Goal: Find specific page/section: Find specific page/section

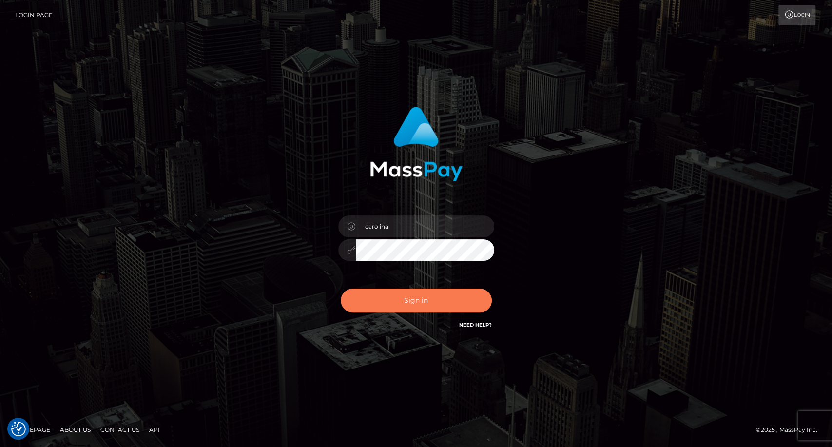
drag, startPoint x: 431, startPoint y: 313, endPoint x: 433, endPoint y: 297, distance: 15.7
click at [433, 297] on div "Sign in Need Help?" at bounding box center [416, 304] width 171 height 43
click at [433, 297] on button "Sign in" at bounding box center [416, 300] width 151 height 24
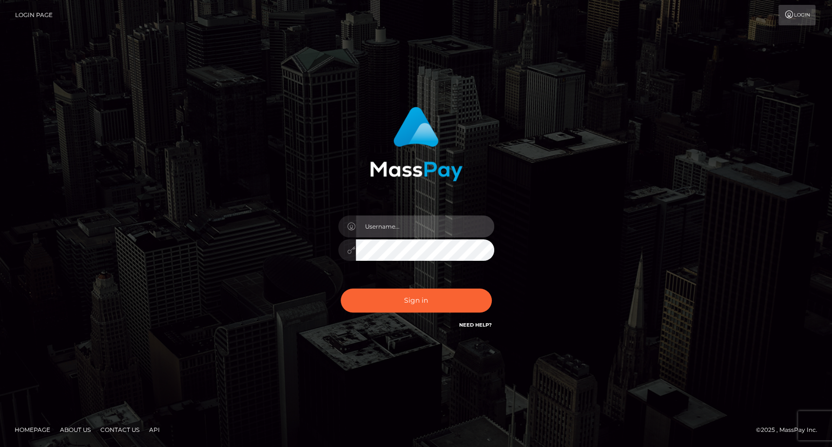
type input "carolina"
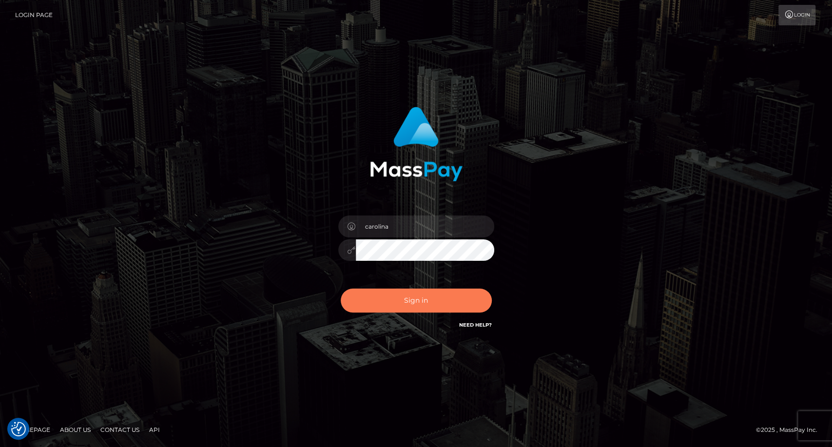
click at [405, 305] on button "Sign in" at bounding box center [416, 300] width 151 height 24
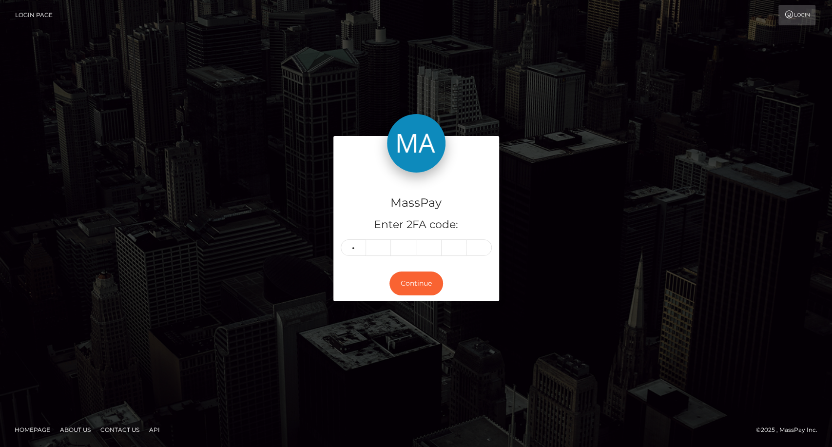
type input "7"
type input "4"
type input "0"
type input "9"
type input "6"
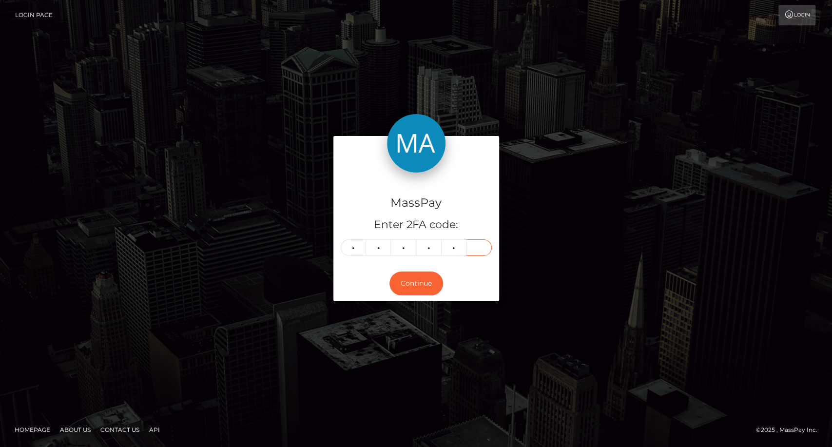
type input "2"
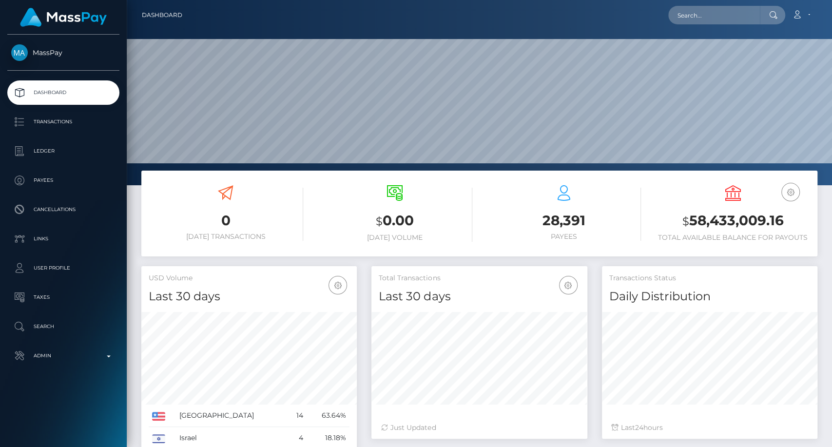
scroll to position [172, 215]
click at [708, 16] on input "text" at bounding box center [714, 15] width 92 height 19
click at [57, 324] on p "Search" at bounding box center [63, 326] width 104 height 15
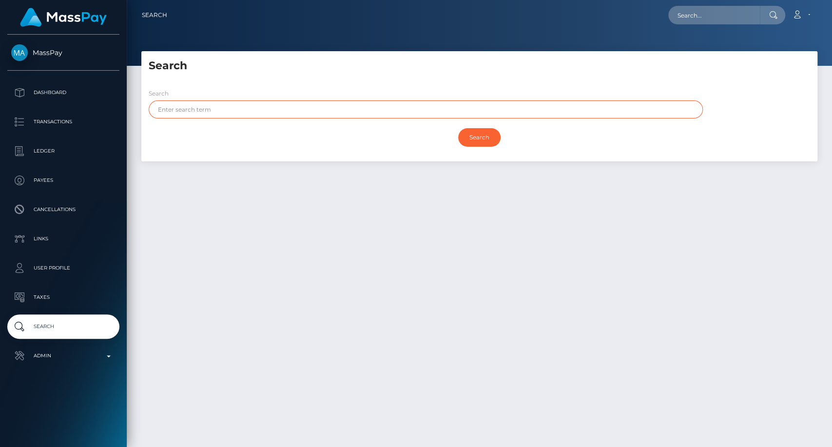
click at [216, 110] on input "text" at bounding box center [426, 109] width 554 height 18
paste input "[PERSON_NAME]"
type input "[PERSON_NAME]"
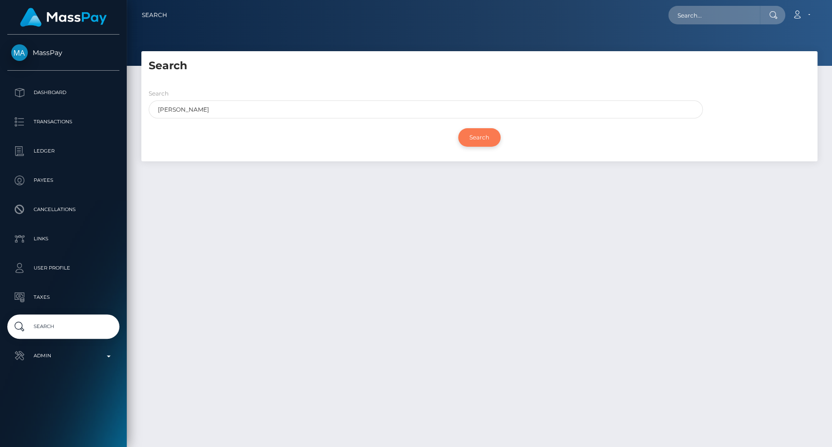
click at [472, 137] on input "Search" at bounding box center [479, 137] width 42 height 19
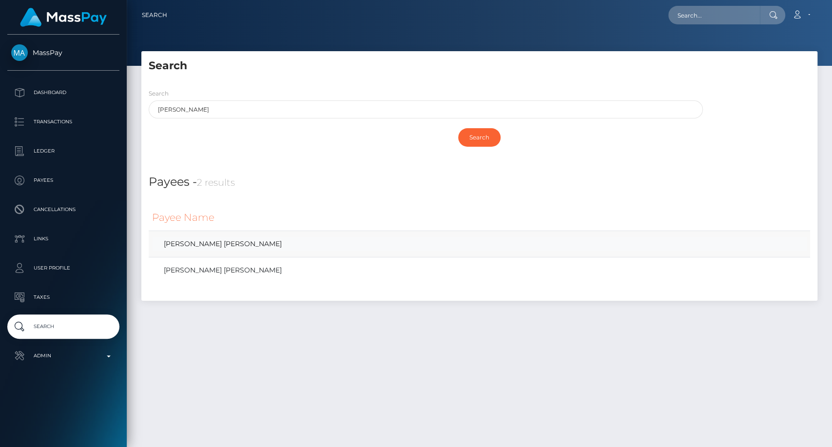
click at [251, 244] on link "[PERSON_NAME] [PERSON_NAME]" at bounding box center [479, 244] width 654 height 14
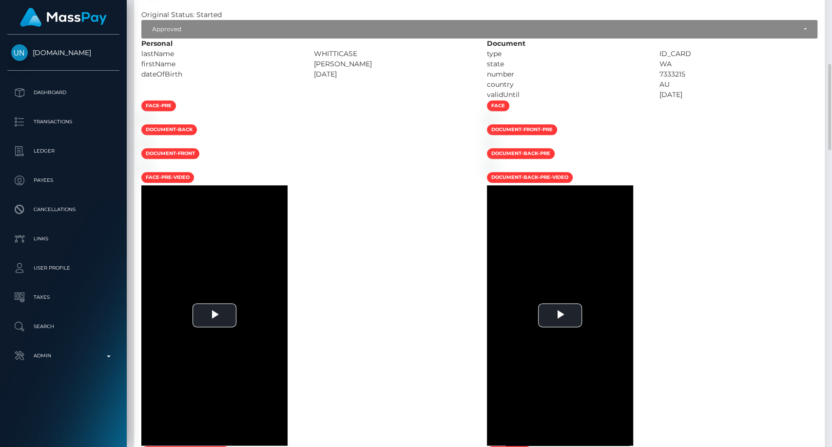
scroll to position [606, 0]
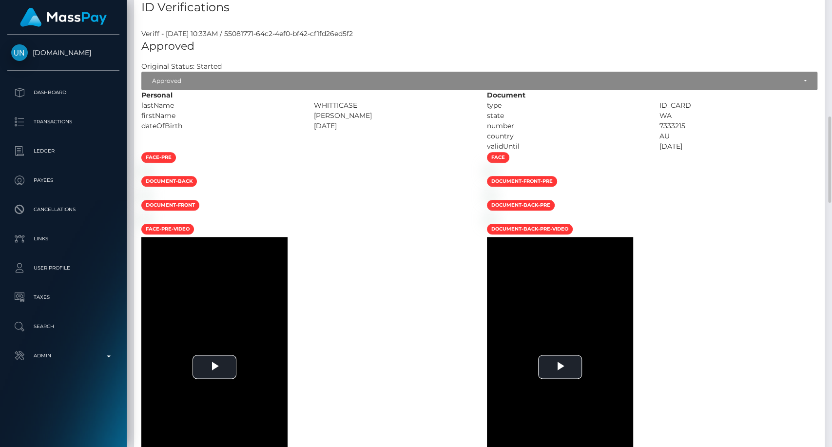
click at [472, 175] on div at bounding box center [306, 170] width 345 height 10
click at [8, 330] on link "Search" at bounding box center [63, 326] width 112 height 24
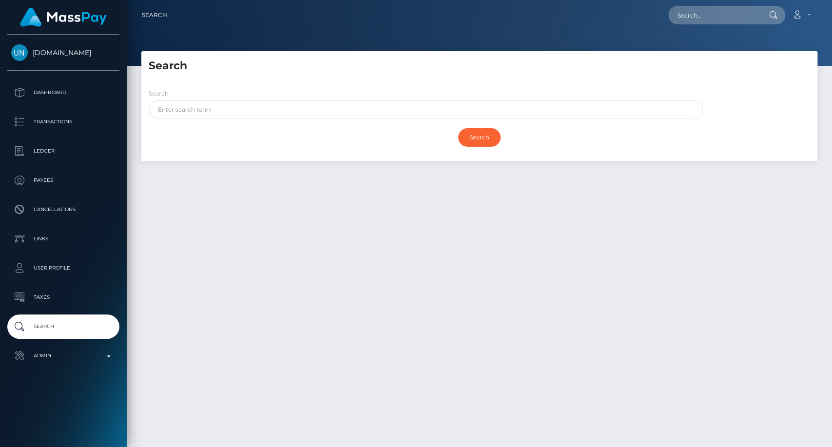
drag, startPoint x: 0, startPoint y: 0, endPoint x: 378, endPoint y: 326, distance: 499.5
click at [378, 326] on div "Search Search Search Payouts - Payee Name" at bounding box center [479, 244] width 705 height 387
click at [262, 96] on div "Search" at bounding box center [426, 103] width 554 height 30
click at [259, 102] on input "text" at bounding box center [426, 109] width 554 height 18
click at [259, 96] on div "Search" at bounding box center [426, 103] width 554 height 30
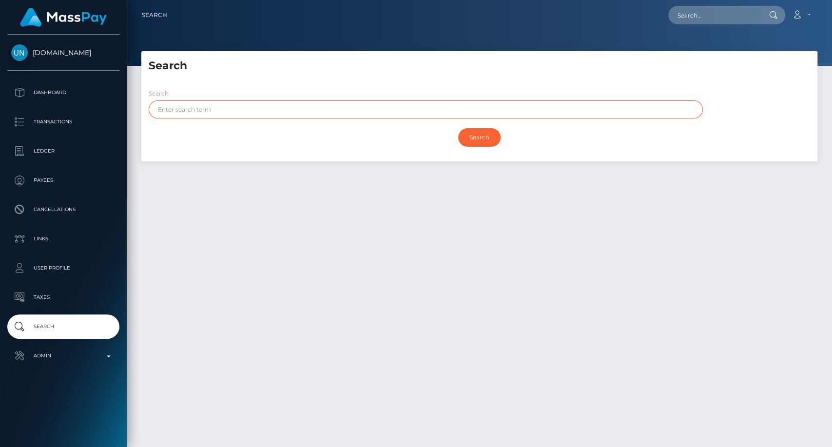
click at [258, 105] on input "text" at bounding box center [426, 109] width 554 height 18
paste input "[PERSON_NAME]"
drag, startPoint x: 258, startPoint y: 105, endPoint x: 607, endPoint y: 218, distance: 366.7
click at [573, 223] on div "Search Search Aimee Whitticase Search Payouts - Payee Name Payees -" at bounding box center [479, 244] width 705 height 387
type input "Aimee Whitticase"
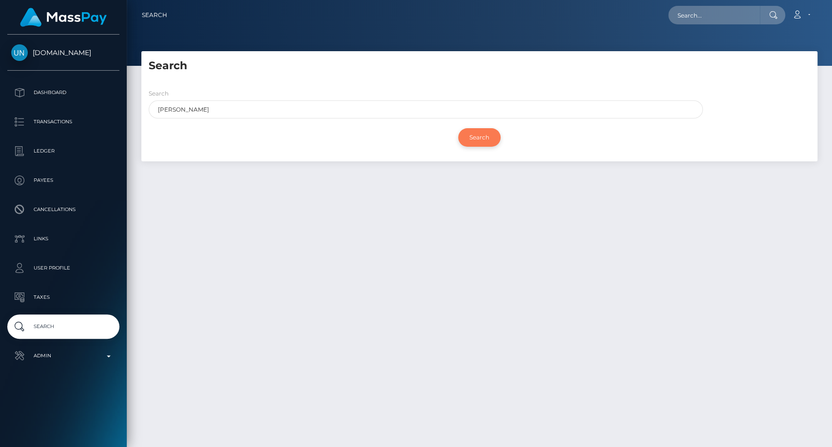
click at [485, 133] on input "Search" at bounding box center [479, 137] width 42 height 19
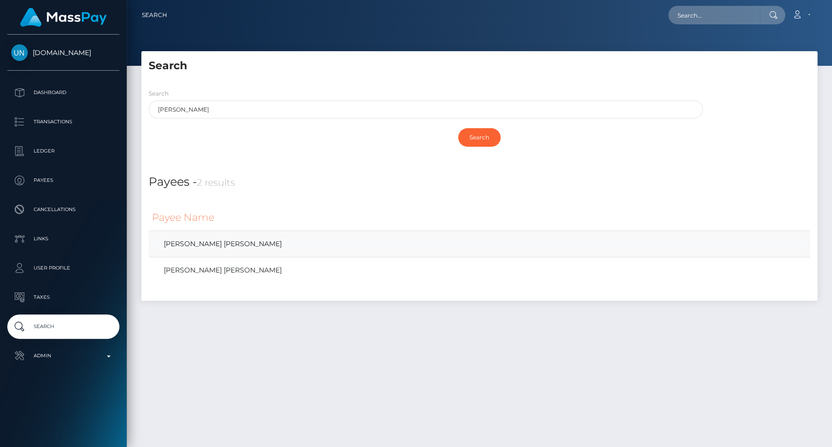
click at [251, 248] on link "AIMEE JASMINE WHITTICASE" at bounding box center [479, 244] width 654 height 14
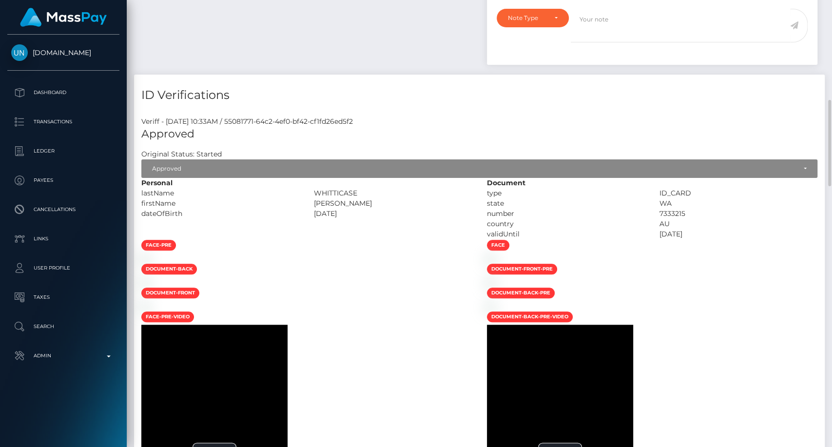
scroll to position [356, 0]
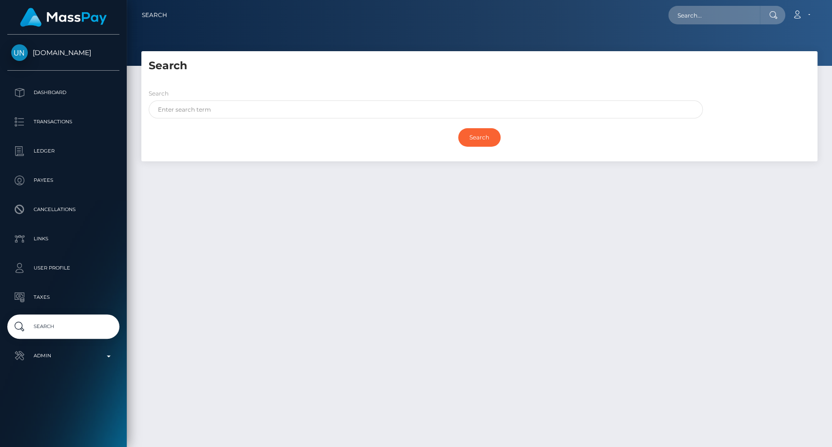
click at [208, 123] on div "Search" at bounding box center [479, 137] width 661 height 28
click at [207, 112] on input "text" at bounding box center [426, 109] width 554 height 18
paste input "[PERSON_NAME]"
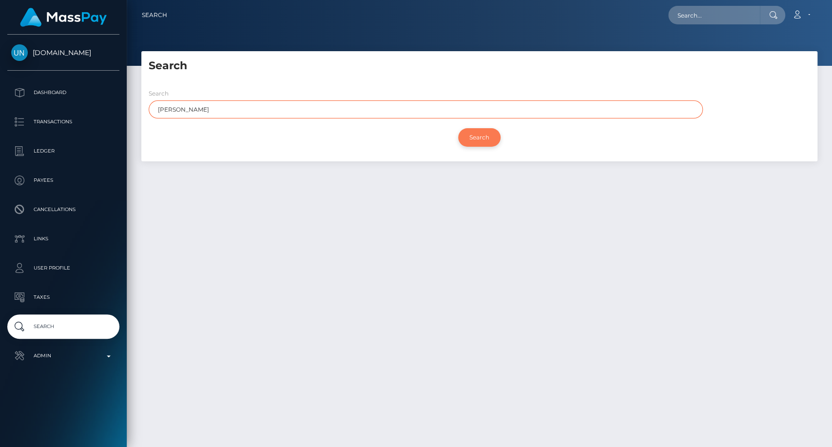
type input "[PERSON_NAME]"
click at [473, 133] on input "Search" at bounding box center [479, 137] width 42 height 19
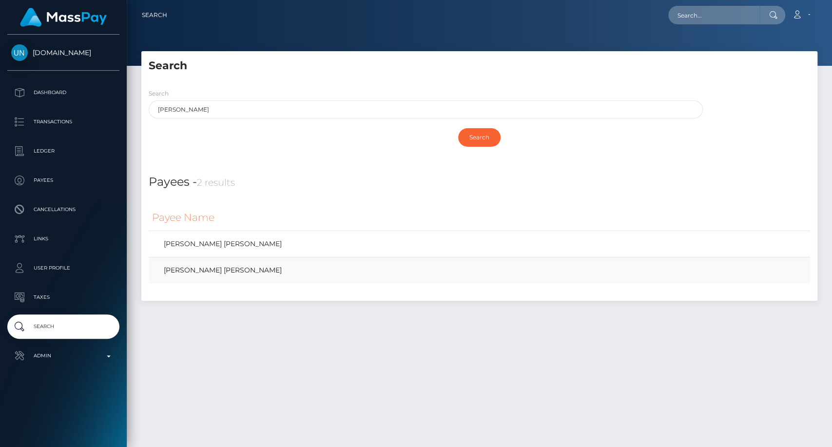
click at [244, 264] on link "AIMEE JASMINE WHITTICASE" at bounding box center [479, 270] width 654 height 14
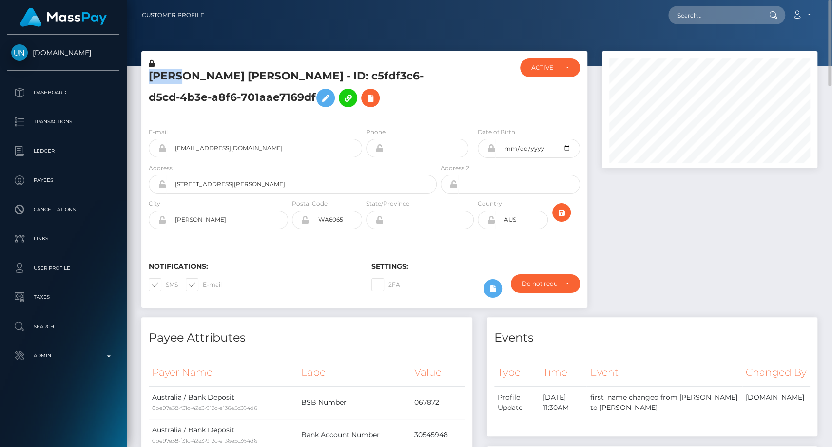
drag, startPoint x: 145, startPoint y: 75, endPoint x: 183, endPoint y: 73, distance: 38.5
click at [183, 73] on div "[PERSON_NAME] [PERSON_NAME] - ID: c5fdf3c6-d5cd-4b3e-a8f6-701aae7169df" at bounding box center [289, 88] width 297 height 61
copy h5 "[PERSON_NAME]"
